Goal: Find contact information: Find contact information

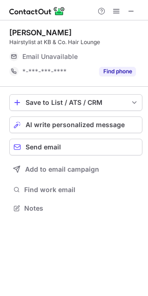
scroll to position [202, 148]
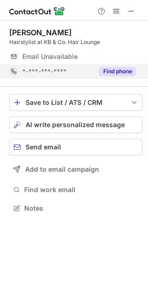
click at [117, 68] on button "Find phone" at bounding box center [117, 71] width 37 height 9
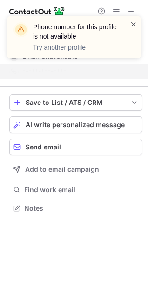
click at [135, 23] on span at bounding box center [133, 24] width 7 height 9
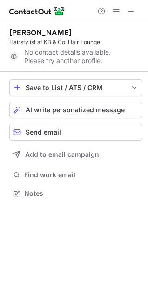
scroll to position [187, 148]
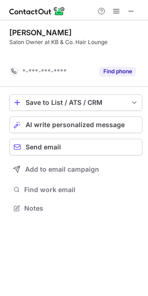
scroll to position [187, 148]
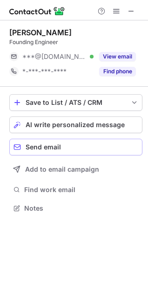
scroll to position [202, 148]
